Goal: Transaction & Acquisition: Purchase product/service

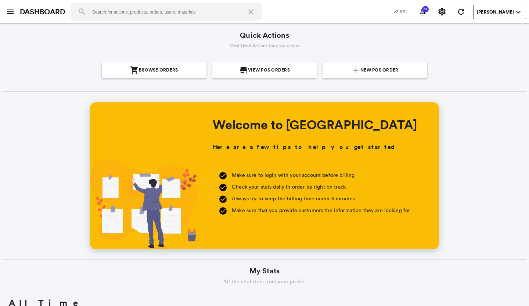
scroll to position [132, 253]
click at [361, 76] on span "New POS Order" at bounding box center [379, 70] width 38 height 16
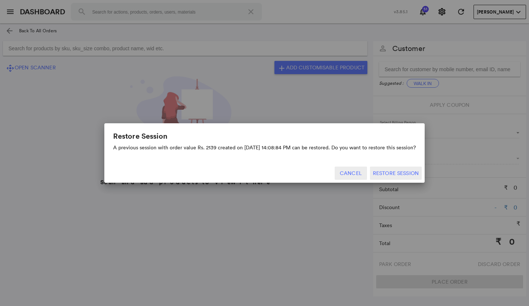
click at [349, 173] on button "Cancel" at bounding box center [351, 173] width 32 height 13
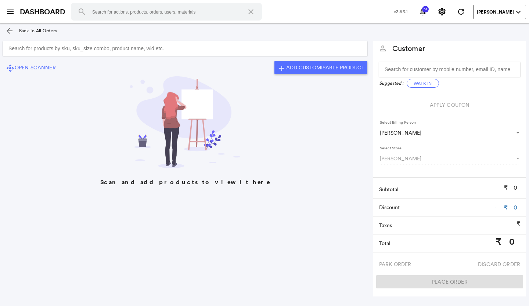
click at [11, 46] on input "Search for products by sku, sku_size combo, product name, wid etc." at bounding box center [185, 48] width 364 height 15
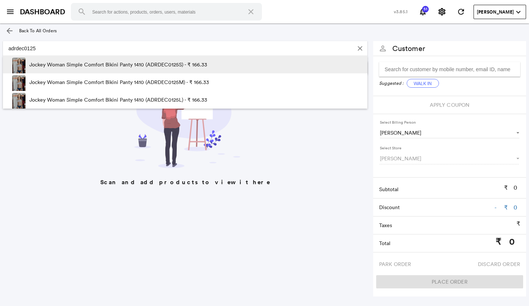
type input "adrdec0125"
click at [175, 63] on p "Jockey Woman Simple Comfort Bikini Panty 1410 (ADRDEC0125S) - ₹ 166.33" at bounding box center [118, 65] width 178 height 18
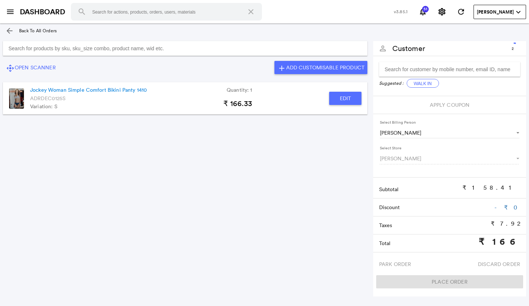
click at [339, 96] on button "Edit" at bounding box center [345, 98] width 32 height 13
type input "Jockey Woman Simple Comfort Bikini Panty 1410"
type input "1"
type input "0"
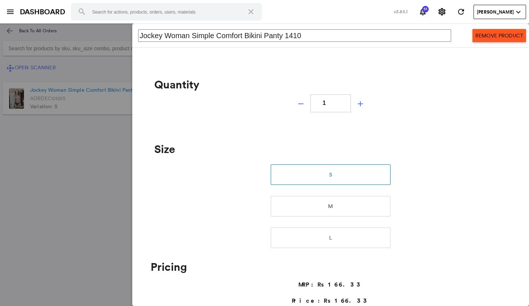
click at [357, 102] on md-icon "add" at bounding box center [360, 104] width 9 height 9
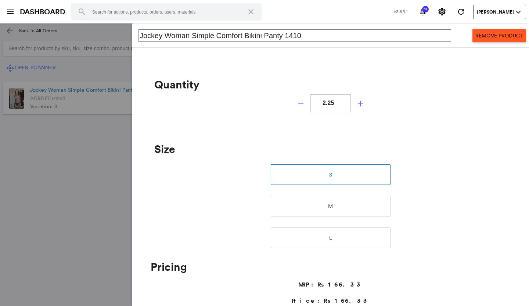
click at [357, 102] on md-icon "add" at bounding box center [360, 104] width 9 height 9
type input "3"
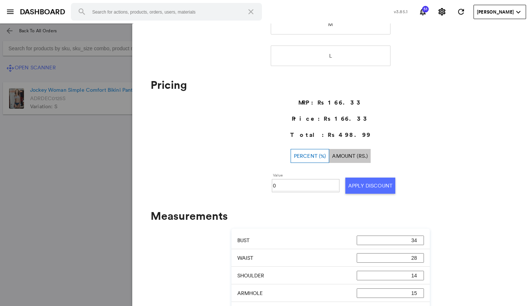
scroll to position [184, 0]
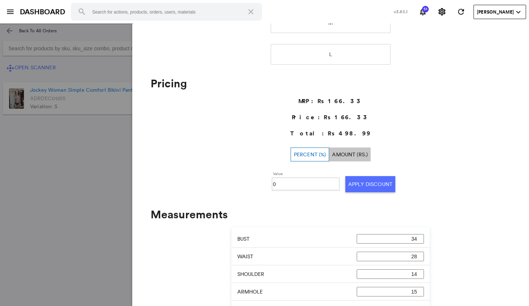
click at [70, 199] on md-backdrop at bounding box center [264, 165] width 529 height 283
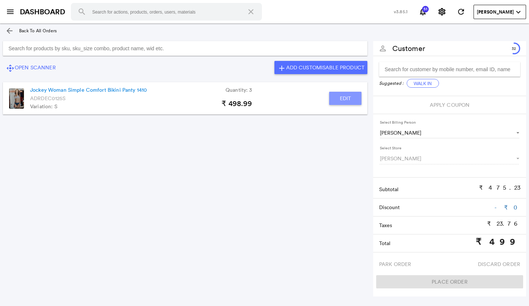
click at [339, 99] on button "Edit" at bounding box center [345, 98] width 32 height 13
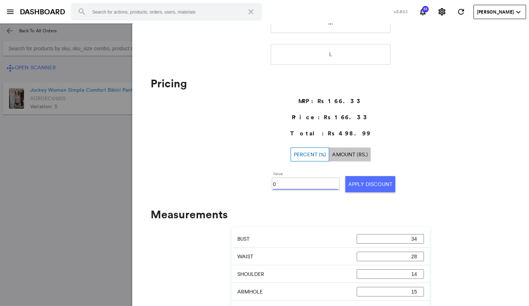
click at [282, 187] on input "0" at bounding box center [305, 184] width 65 height 11
type input "10"
click at [365, 182] on button "Apply Discount" at bounding box center [370, 184] width 50 height 16
click at [73, 193] on md-backdrop at bounding box center [264, 165] width 529 height 283
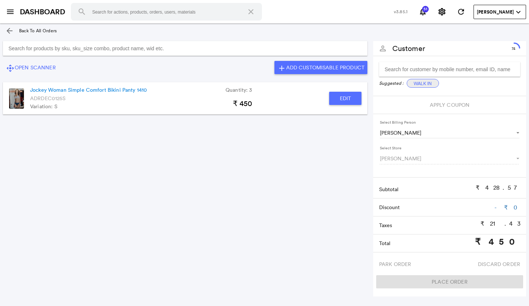
click at [422, 80] on button "Walk In" at bounding box center [423, 83] width 32 height 9
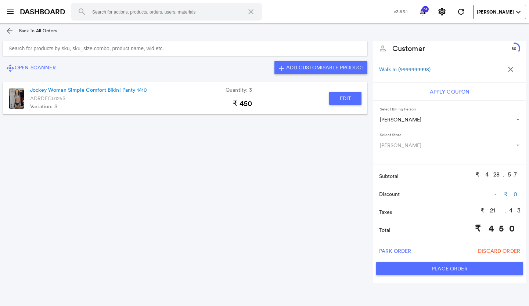
click at [389, 265] on button "Place Order" at bounding box center [449, 268] width 147 height 13
type input "450"
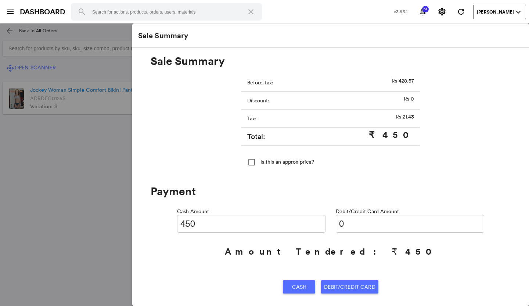
drag, startPoint x: 347, startPoint y: 223, endPoint x: 359, endPoint y: 236, distance: 17.9
click at [353, 228] on input "0" at bounding box center [410, 224] width 148 height 18
type input "04"
type input "446"
type input "040"
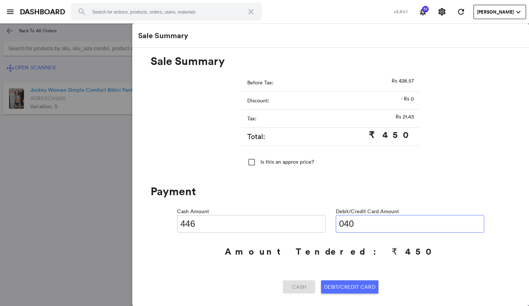
type input "410"
type input "04"
type input "446"
type input "0450"
type input "0"
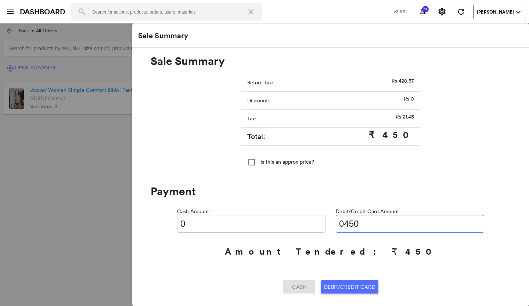
type input "0450"
click at [345, 284] on span "Debit/Credit Card" at bounding box center [349, 287] width 51 height 13
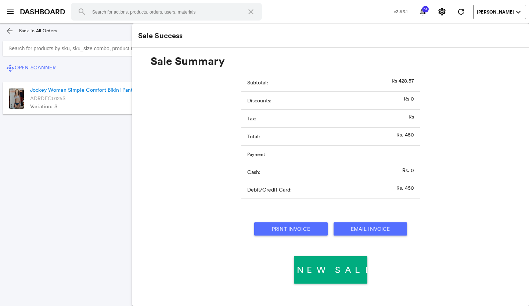
click at [286, 225] on button "Print Invoice" at bounding box center [290, 229] width 73 height 13
click at [9, 31] on md-icon "arrow_back" at bounding box center [9, 30] width 9 height 9
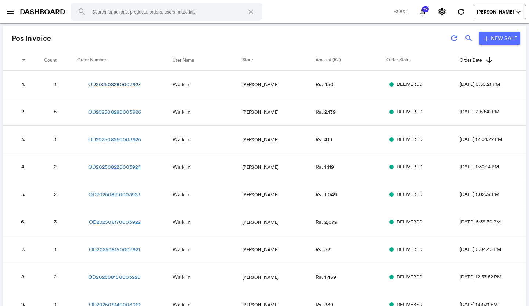
click at [106, 83] on link "OD202508280003927" at bounding box center [114, 84] width 53 height 7
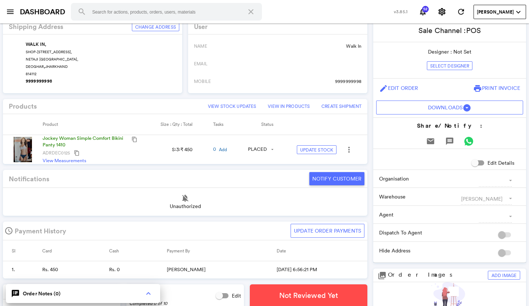
scroll to position [184, 0]
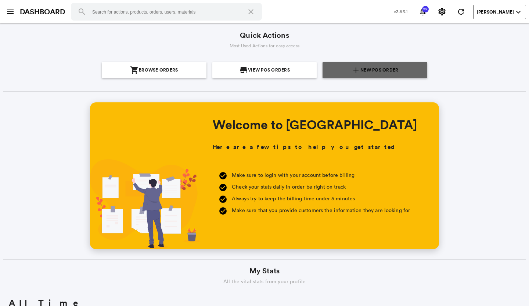
scroll to position [132, 253]
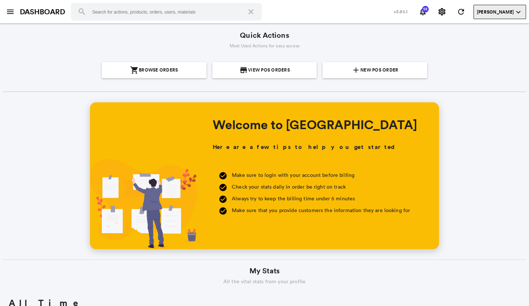
click at [518, 10] on md-icon "expand_more" at bounding box center [518, 12] width 9 height 9
click at [519, 11] on md-icon "expand_more" at bounding box center [518, 12] width 9 height 9
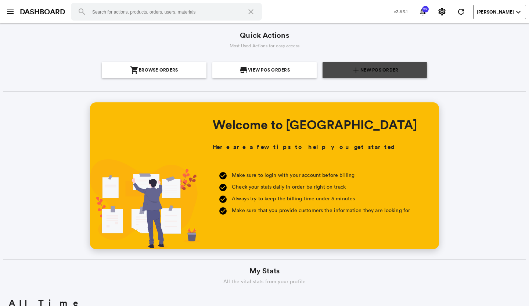
click at [371, 70] on span "New POS Order" at bounding box center [379, 70] width 38 height 16
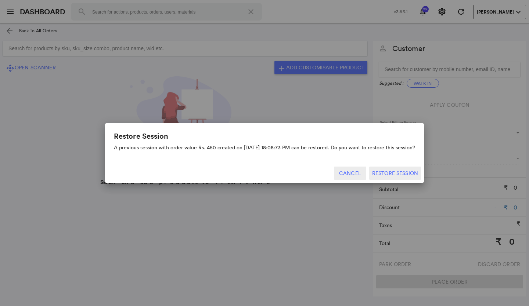
click at [353, 173] on button "Cancel" at bounding box center [350, 173] width 32 height 13
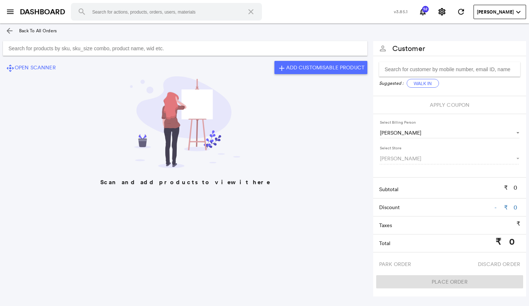
click at [46, 50] on input "Search for products by sku, sku_size combo, product name, wid etc." at bounding box center [185, 48] width 364 height 15
click at [10, 31] on md-icon "arrow_back" at bounding box center [9, 30] width 9 height 9
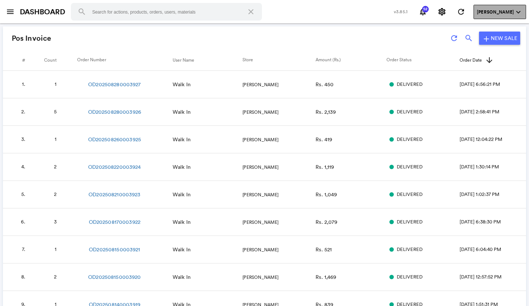
click at [519, 8] on md-icon "expand_more" at bounding box center [518, 12] width 9 height 9
click at [516, 11] on md-icon "expand_more" at bounding box center [518, 12] width 9 height 9
click at [249, 2] on div "menu DASHBOARD search close v3.85.1 52 notifications settings refresh Samita Tu…" at bounding box center [264, 12] width 529 height 24
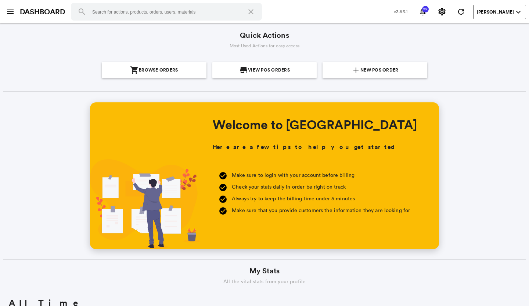
scroll to position [132, 253]
click at [375, 69] on span "New POS Order" at bounding box center [379, 70] width 38 height 16
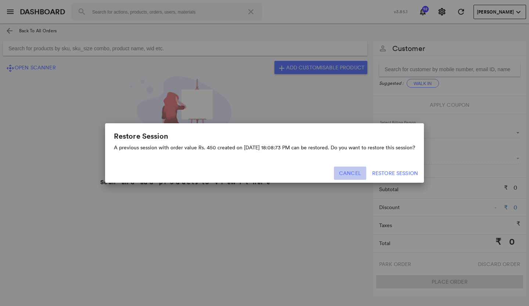
click at [352, 174] on button "Cancel" at bounding box center [350, 173] width 32 height 13
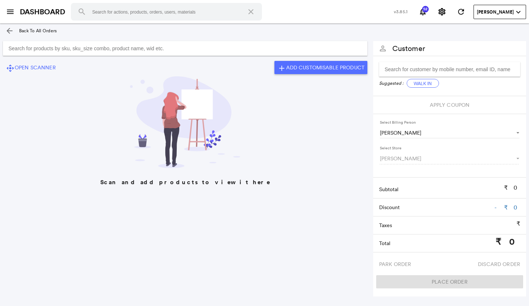
click at [20, 49] on input "Search for products by sku, sku_size combo, product name, wid etc." at bounding box center [185, 48] width 364 height 15
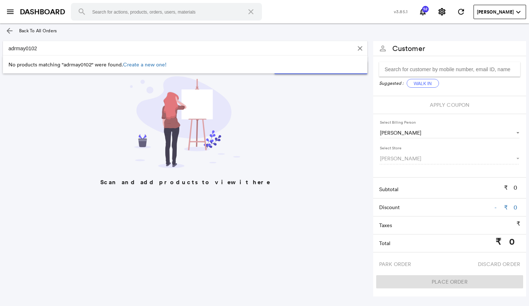
click at [39, 49] on input "adrmay0102" at bounding box center [178, 48] width 350 height 15
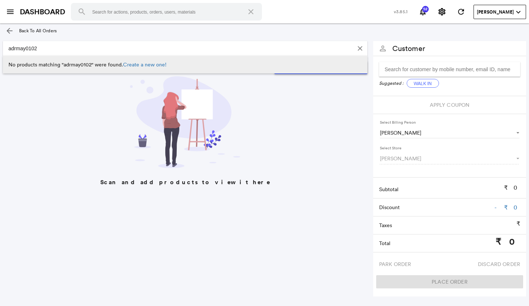
click at [81, 62] on li "No products matching "adrmay0102" were found. Create a new one!" at bounding box center [185, 65] width 364 height 18
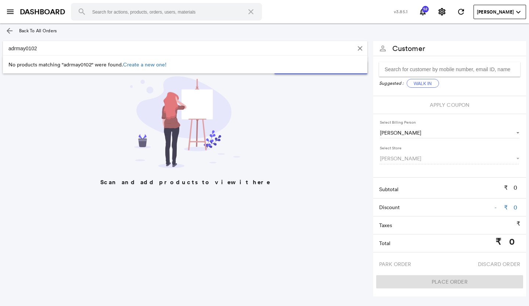
click at [50, 48] on input "adrmay0102" at bounding box center [178, 48] width 350 height 15
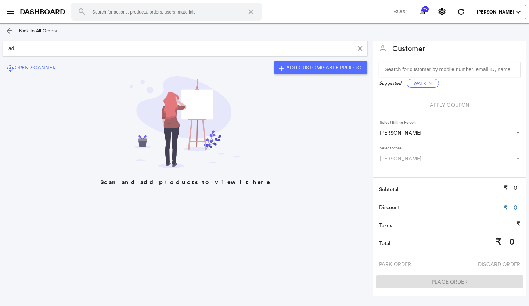
type input "a"
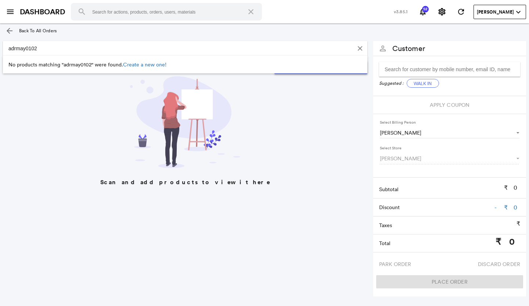
click at [40, 47] on input "adrmay0102" at bounding box center [178, 48] width 350 height 15
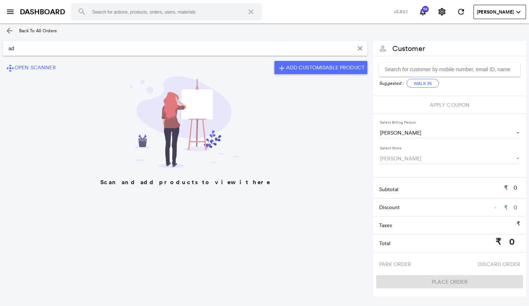
type input "a"
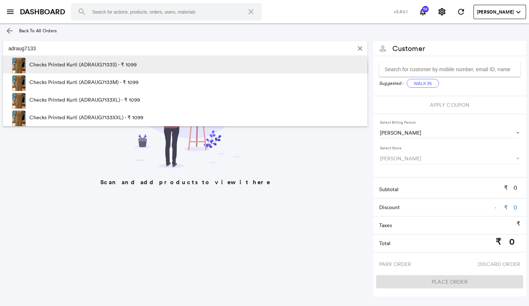
type input "adraug7133"
click at [92, 61] on p "Checks Printed Kurti (ADRAUG7133S) - ₹ 1099" at bounding box center [82, 65] width 107 height 18
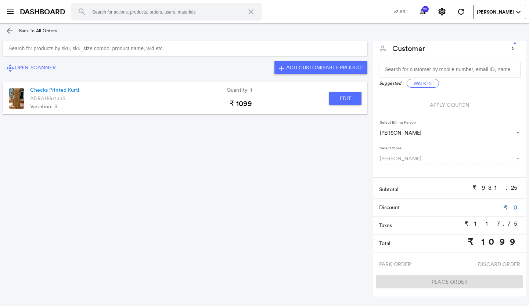
click at [343, 97] on button "Edit" at bounding box center [345, 98] width 32 height 13
type input "Checks Printed Kurti"
type input "1"
type input "0"
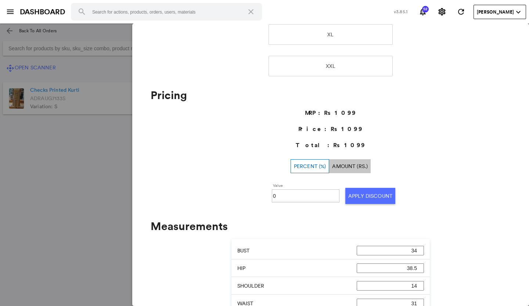
scroll to position [220, 0]
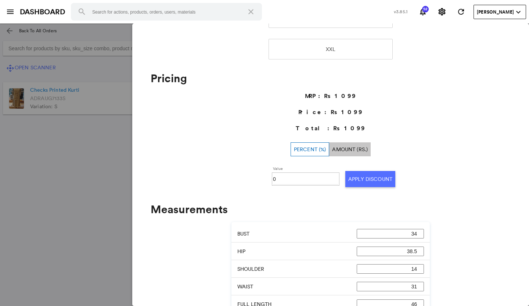
click at [275, 181] on input "0" at bounding box center [305, 179] width 65 height 11
type input "50"
click at [368, 175] on button "Apply Discount" at bounding box center [370, 179] width 50 height 16
click at [25, 156] on md-backdrop at bounding box center [264, 165] width 529 height 283
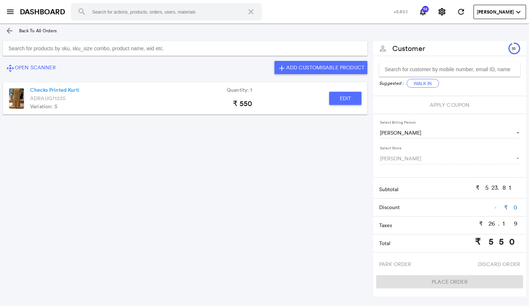
click at [8, 49] on input "Search for products by sku, sku_size combo, product name, wid etc." at bounding box center [185, 48] width 364 height 15
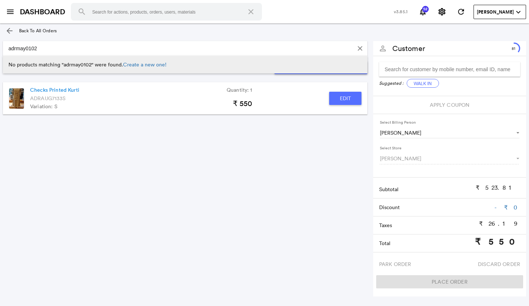
click at [27, 64] on li "No products matching "adrmay0102" were found. Create a new one!" at bounding box center [185, 65] width 364 height 18
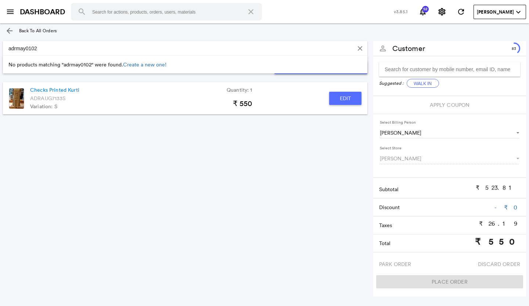
click at [38, 48] on input "adrmay0102" at bounding box center [178, 48] width 350 height 15
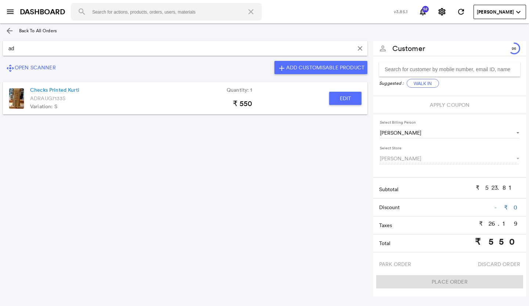
type input "a"
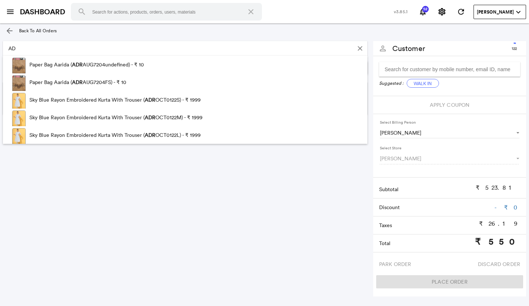
type input "A"
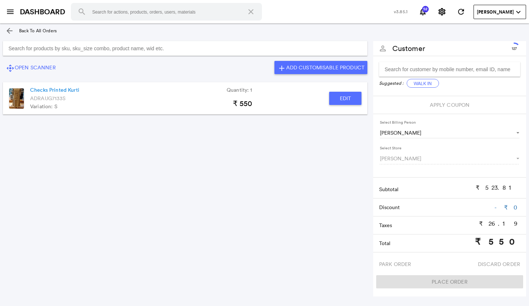
type input "a"
click at [11, 47] on input "Search for products by sku, sku_size combo, product name, wid etc." at bounding box center [185, 48] width 364 height 15
type input "a"
click at [7, 49] on input "Search for products by sku, sku_size combo, product name, wid etc." at bounding box center [185, 48] width 364 height 15
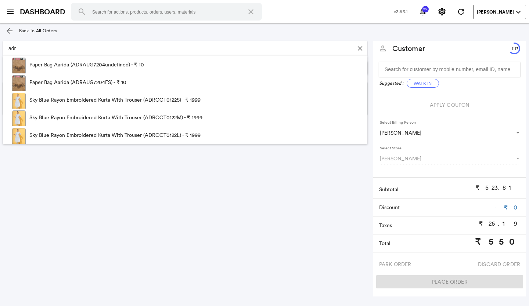
click at [18, 48] on input "adr" at bounding box center [178, 48] width 350 height 15
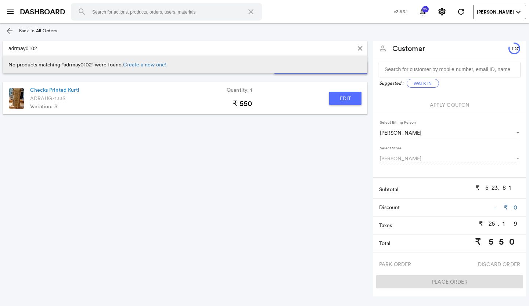
click at [45, 65] on li "No products matching "adrmay0102" were found. Create a new one!" at bounding box center [185, 65] width 364 height 18
type input "adrmay0102s"
click at [150, 64] on link "Create a new one!" at bounding box center [146, 64] width 43 height 7
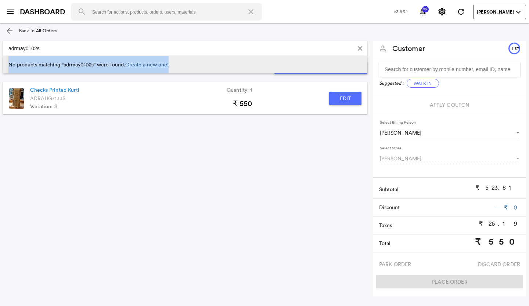
click at [150, 64] on link "Create a new one!" at bounding box center [146, 64] width 43 height 7
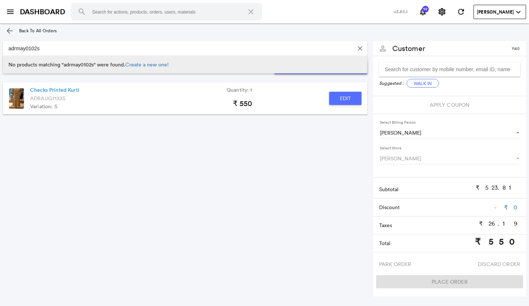
click at [18, 62] on li "No products matching "adrmay0102s" were found. Create a new one!" at bounding box center [185, 65] width 364 height 18
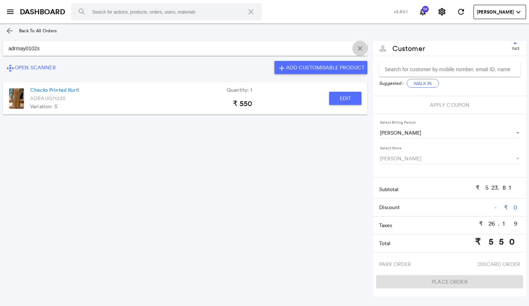
click at [360, 50] on button "Clear Input" at bounding box center [359, 48] width 11 height 11
click at [18, 48] on input "Search for products by sku, sku_size combo, product name, wid etc." at bounding box center [185, 48] width 364 height 15
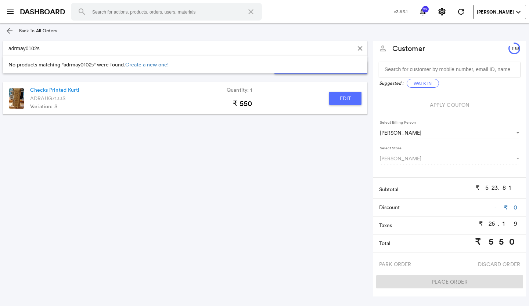
type input "adrmay0102s"
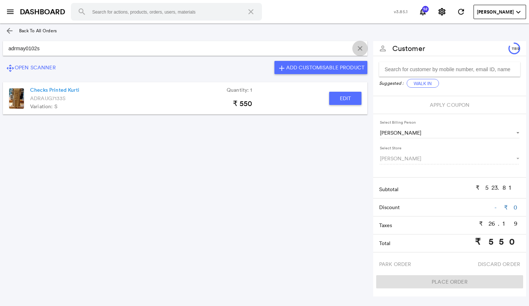
click at [358, 48] on button "Clear Input" at bounding box center [359, 48] width 11 height 11
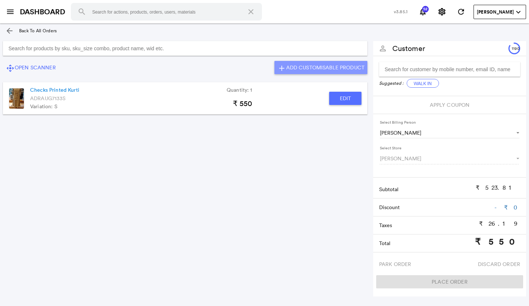
click at [315, 63] on button "add Add Customisable Product" at bounding box center [320, 67] width 93 height 13
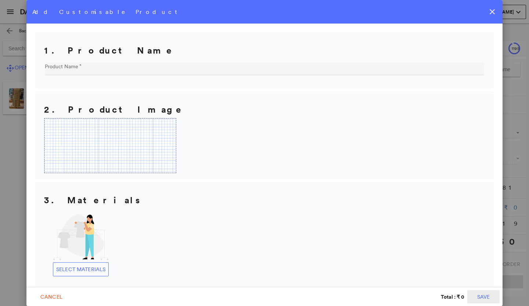
scroll to position [0, 0]
click at [491, 11] on md-icon "close" at bounding box center [492, 11] width 9 height 9
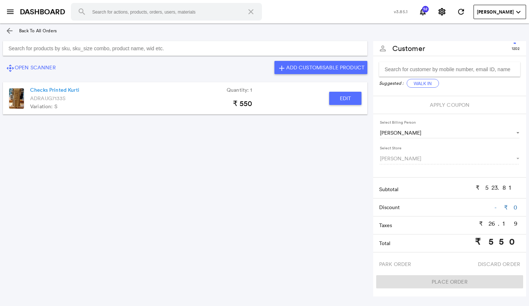
click at [15, 48] on input "Search for products by sku, sku_size combo, product name, wid etc." at bounding box center [185, 48] width 364 height 15
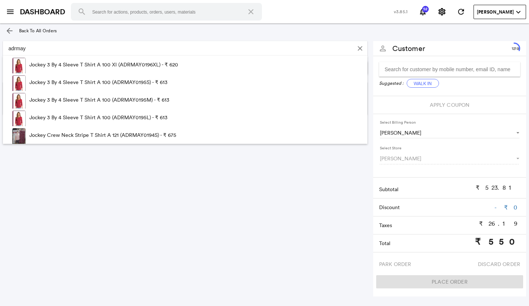
type input "adrmay"
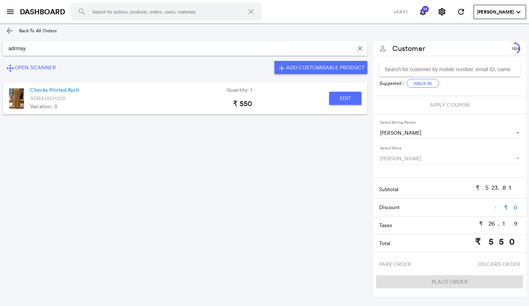
click at [12, 28] on md-icon "arrow_back" at bounding box center [9, 30] width 9 height 9
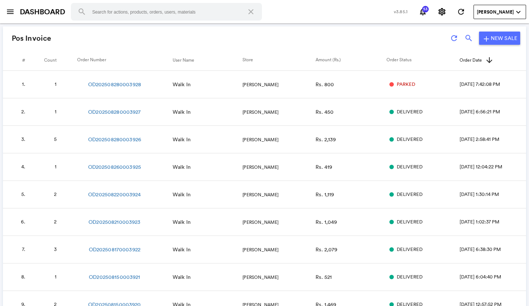
click at [397, 86] on span "PARKED" at bounding box center [406, 84] width 18 height 7
click at [115, 82] on link "OD202508280003928" at bounding box center [114, 84] width 53 height 7
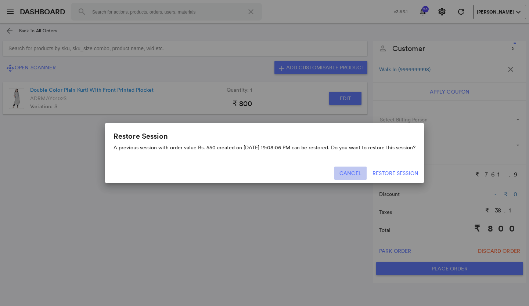
click at [350, 172] on button "Cancel" at bounding box center [350, 173] width 32 height 13
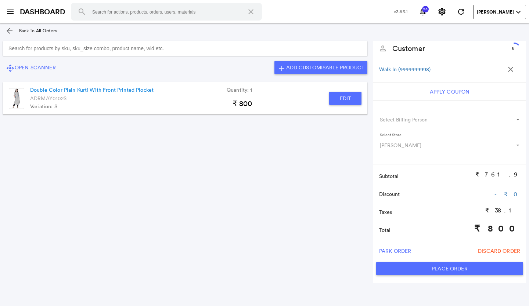
click at [27, 49] on input "Search for products by sku, sku_size combo, product name, wid etc." at bounding box center [185, 48] width 364 height 15
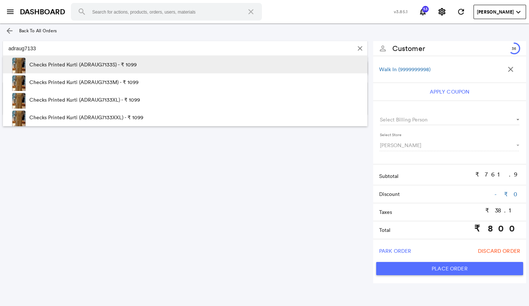
type input "adraug7133"
click at [129, 64] on p "Checks Printed Kurti (ADRAUG7133S) - ₹ 1099" at bounding box center [82, 65] width 107 height 18
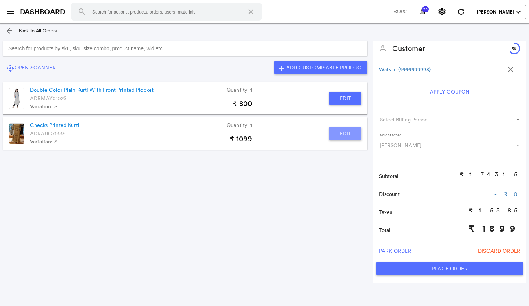
click at [351, 132] on button "Edit" at bounding box center [345, 133] width 32 height 13
type input "Checks Printed Kurti"
type input "1"
type input "0"
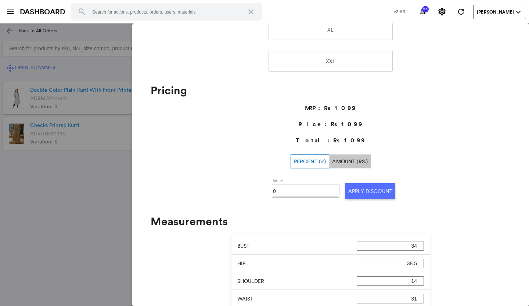
scroll to position [220, 0]
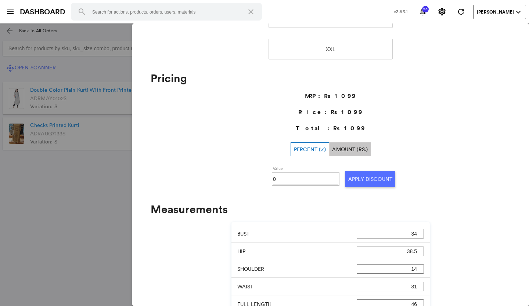
click at [279, 181] on input "0" at bounding box center [305, 179] width 65 height 11
type input "50"
click at [376, 180] on button "Apply Discount" at bounding box center [370, 179] width 50 height 16
click at [84, 164] on md-backdrop at bounding box center [264, 165] width 529 height 283
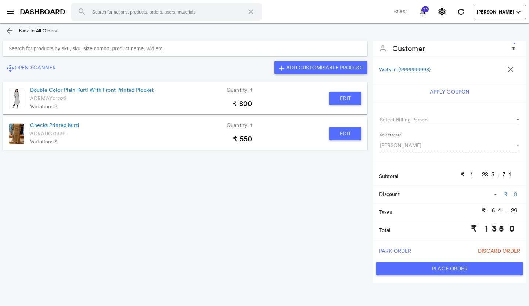
click at [20, 50] on input "Search for products by sku, sku_size combo, product name, wid etc." at bounding box center [185, 48] width 364 height 15
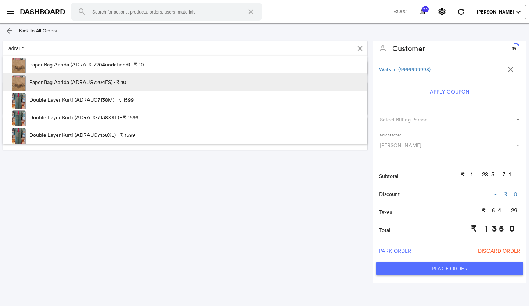
type input "adraug"
click at [51, 83] on p "Paper Bag Aarida (ADRAUG7204FS) - ₹ 10" at bounding box center [77, 82] width 97 height 18
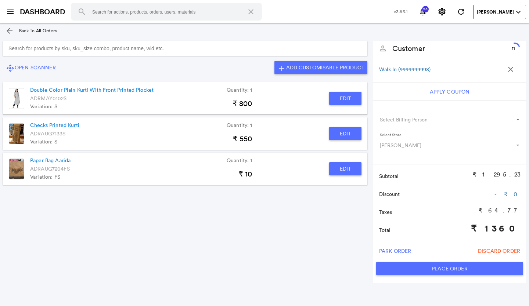
click at [345, 171] on button "Edit" at bounding box center [345, 168] width 32 height 13
type input "Paper Bag Aarida"
type input "0"
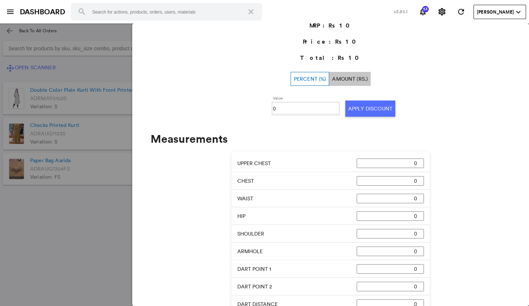
click at [275, 108] on input "0" at bounding box center [305, 108] width 65 height 11
type input "100"
click at [357, 110] on button "Apply Discount" at bounding box center [370, 109] width 50 height 16
click at [57, 250] on md-backdrop at bounding box center [264, 165] width 529 height 283
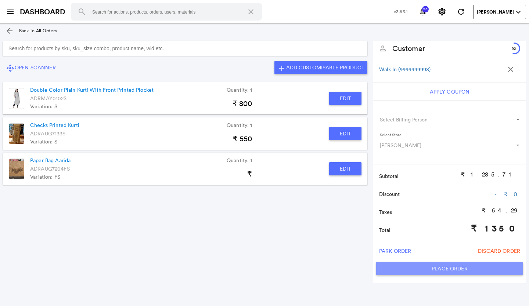
click at [457, 265] on button "Place Order" at bounding box center [449, 268] width 147 height 13
type input "1350"
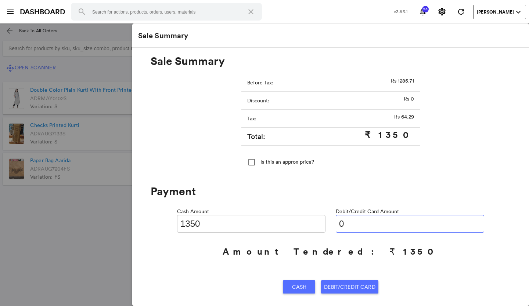
click at [355, 223] on input "0" at bounding box center [410, 224] width 148 height 18
type input "013"
type input "1337"
type input "01350"
type input "0"
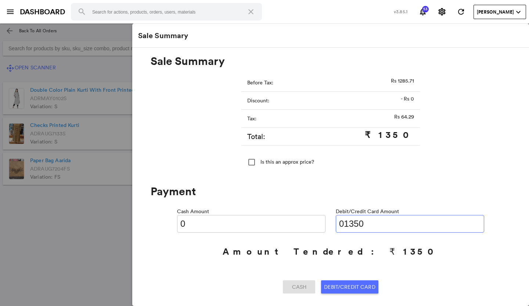
type input "01350"
click at [332, 288] on span "Debit/Credit Card" at bounding box center [349, 287] width 51 height 13
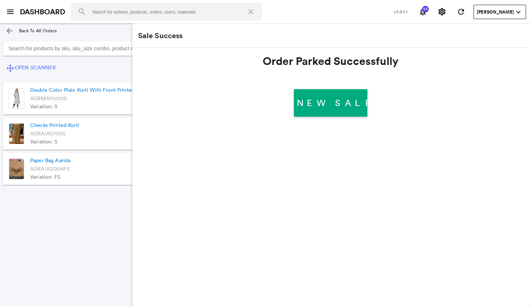
click at [318, 96] on button "New Sale" at bounding box center [330, 103] width 73 height 28
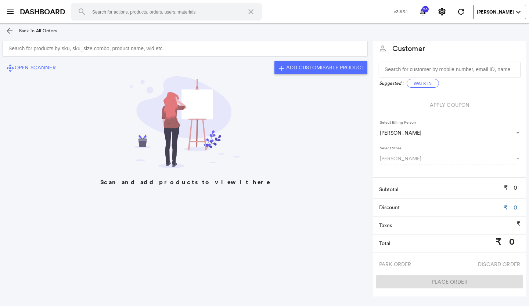
click at [10, 29] on md-icon "arrow_back" at bounding box center [9, 30] width 9 height 9
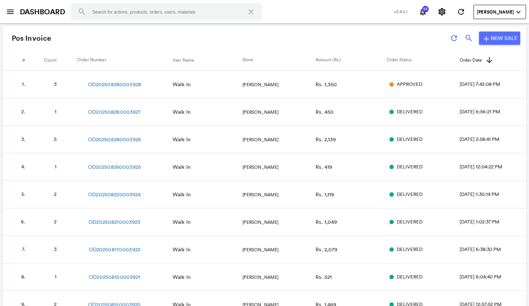
click at [397, 86] on span "APPROVED" at bounding box center [409, 84] width 25 height 7
click at [119, 84] on link "OD202508280003928" at bounding box center [114, 84] width 53 height 7
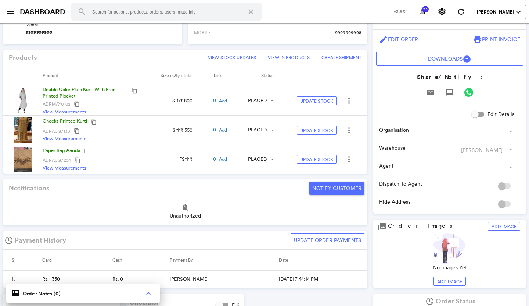
scroll to position [184, 0]
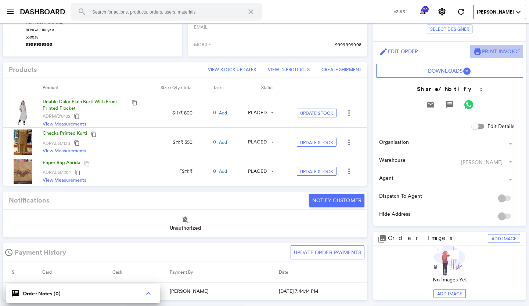
click at [490, 52] on span "Print Invoice" at bounding box center [501, 51] width 38 height 7
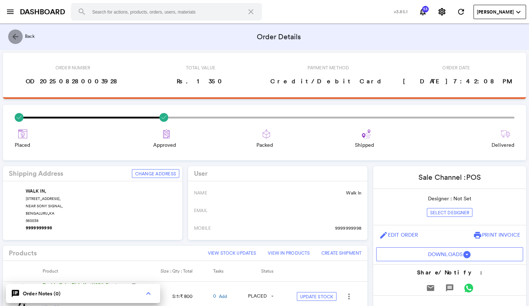
click at [12, 35] on md-icon "arrow_back" at bounding box center [15, 36] width 9 height 9
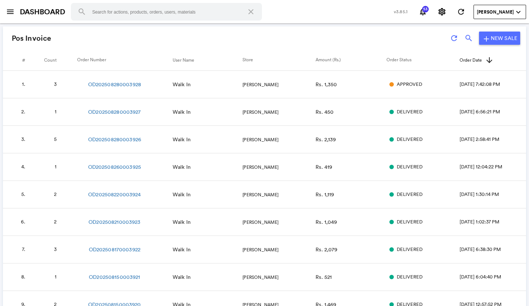
click at [386, 83] on div "APPROVED" at bounding box center [412, 84] width 53 height 7
click at [126, 83] on link "OD202508280003928" at bounding box center [114, 84] width 53 height 7
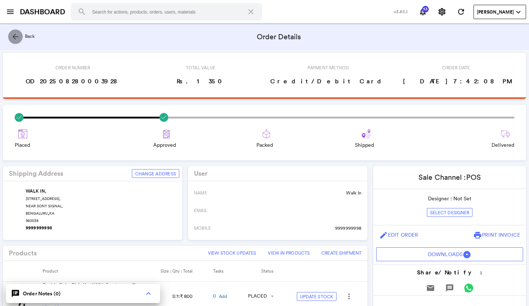
click at [11, 34] on button "arrow_back" at bounding box center [15, 36] width 15 height 15
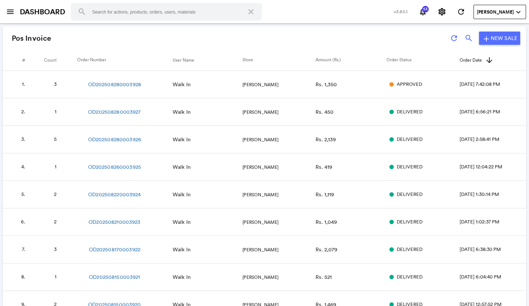
click at [316, 85] on span "Rs. 1,350" at bounding box center [326, 84] width 21 height 7
click at [130, 84] on link "OD202508280003928" at bounding box center [114, 84] width 53 height 7
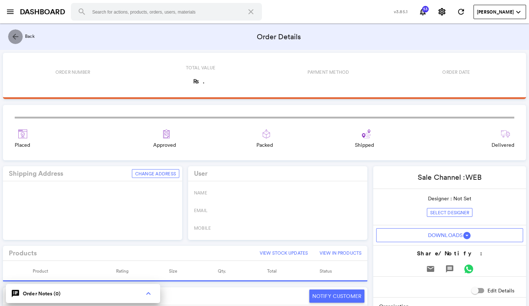
click at [14, 36] on md-icon "arrow_back" at bounding box center [15, 36] width 9 height 9
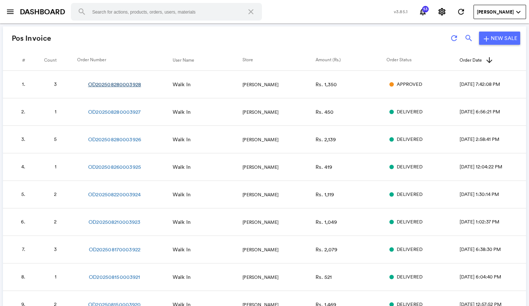
click at [126, 83] on link "OD202508280003928" at bounding box center [114, 84] width 53 height 7
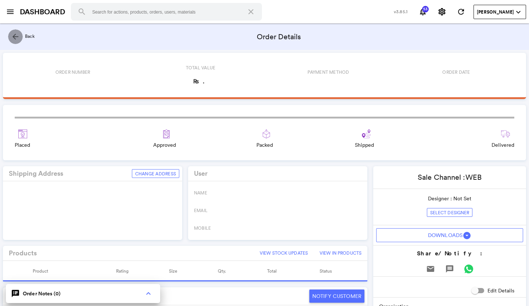
click at [14, 36] on md-icon "arrow_back" at bounding box center [15, 36] width 9 height 9
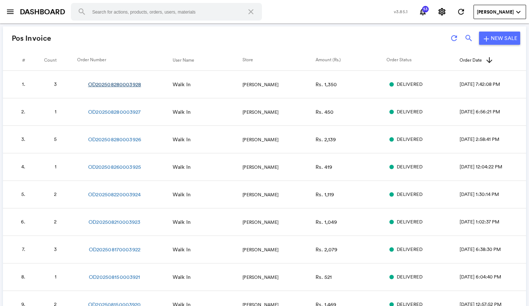
click at [122, 83] on link "OD202508280003928" at bounding box center [114, 84] width 53 height 7
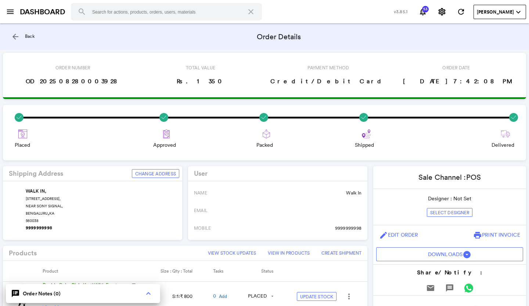
click at [12, 36] on md-icon "arrow_back" at bounding box center [15, 36] width 9 height 9
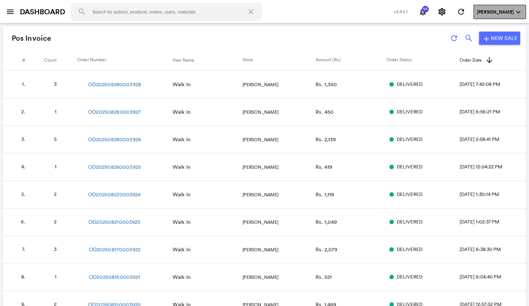
click at [518, 12] on md-icon "expand_more" at bounding box center [518, 12] width 9 height 9
click at [518, 11] on md-icon "expand_more" at bounding box center [518, 12] width 9 height 9
click at [485, 11] on span "[PERSON_NAME]" at bounding box center [495, 12] width 37 height 7
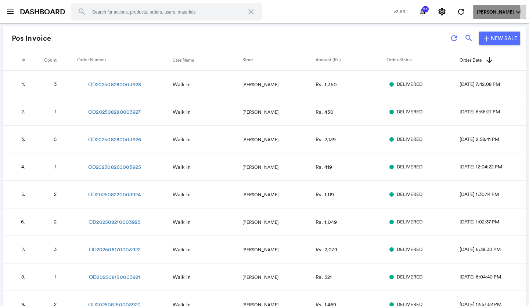
click at [485, 11] on span "[PERSON_NAME]" at bounding box center [495, 12] width 37 height 7
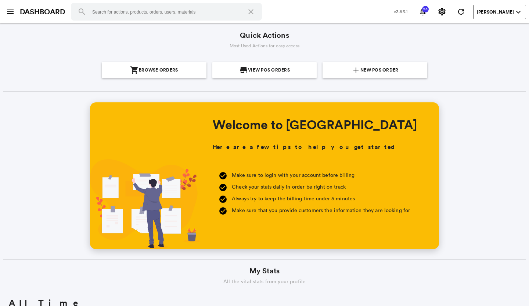
scroll to position [132, 253]
click at [385, 66] on span "New POS Order" at bounding box center [379, 70] width 38 height 16
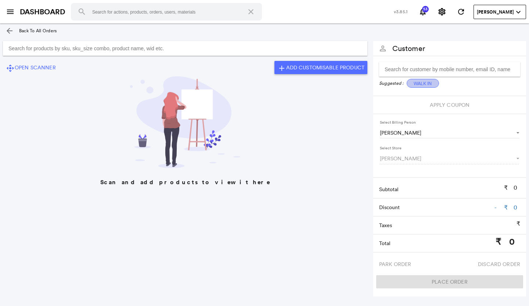
click at [422, 82] on button "Walk In" at bounding box center [423, 83] width 32 height 9
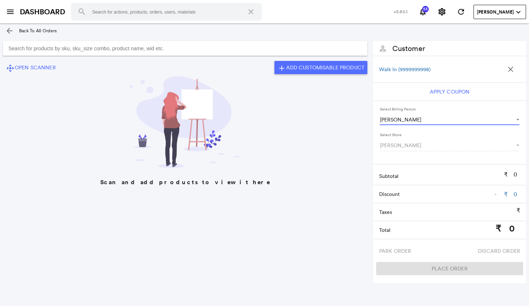
click at [403, 119] on span "[PERSON_NAME]" at bounding box center [445, 119] width 130 height 7
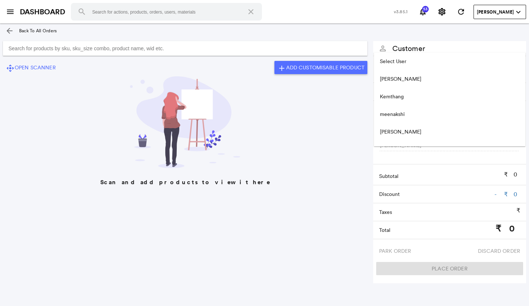
scroll to position [65, 0]
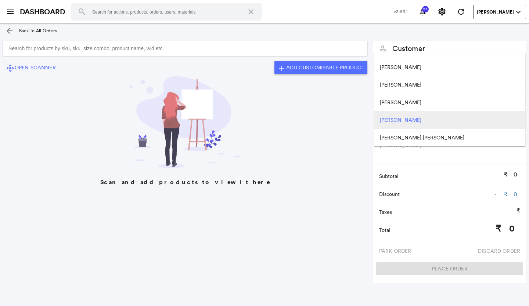
click at [315, 141] on md-backdrop at bounding box center [264, 153] width 529 height 306
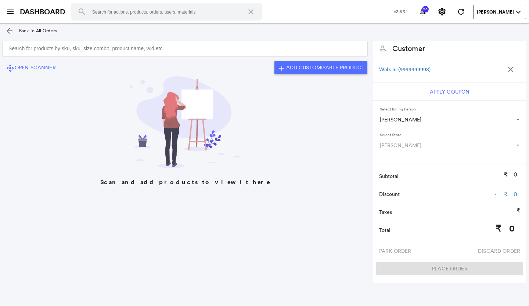
click at [511, 65] on button "close" at bounding box center [510, 69] width 15 height 15
